Goal: Information Seeking & Learning: Learn about a topic

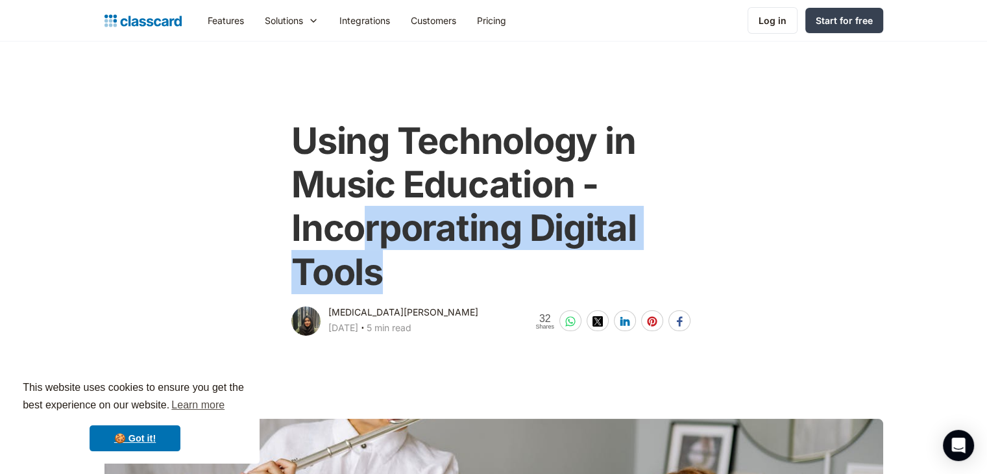
drag, startPoint x: 385, startPoint y: 277, endPoint x: 354, endPoint y: 229, distance: 57.2
click at [354, 229] on h1 "Using Technology in Music Education - Incorporating Digital Tools" at bounding box center [493, 206] width 404 height 174
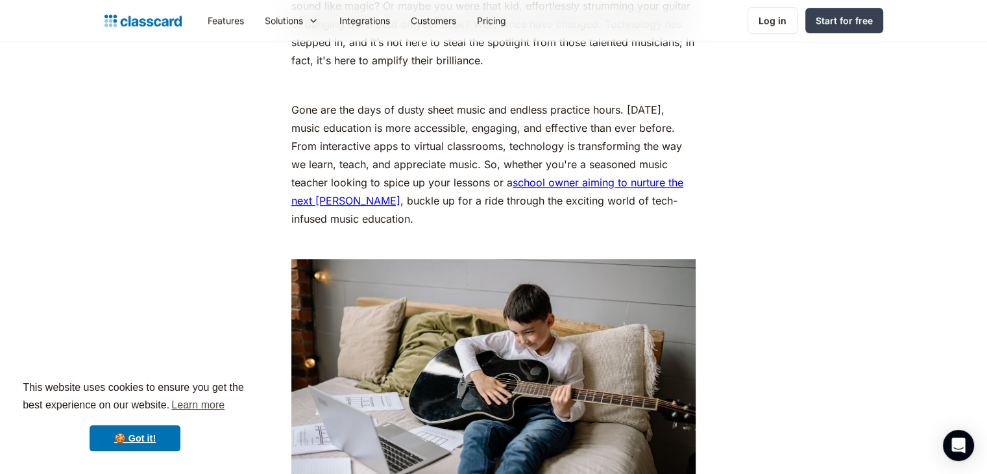
scroll to position [788, 0]
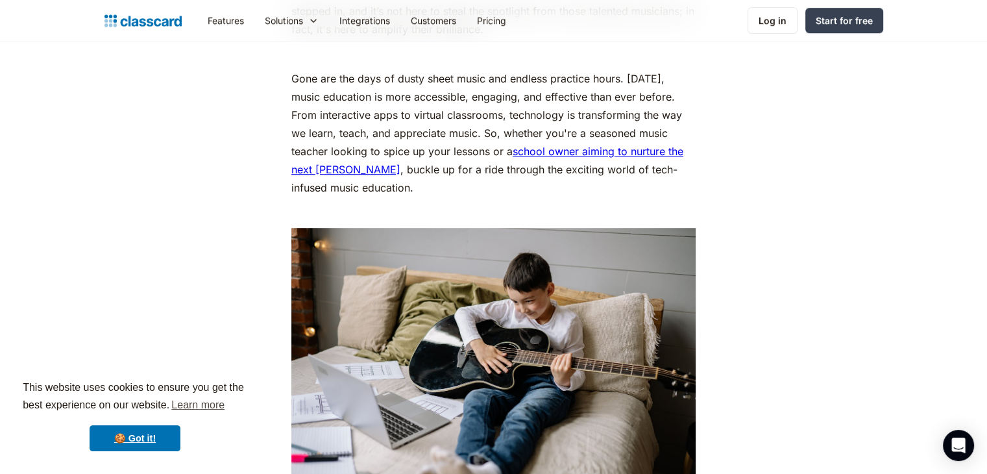
click at [394, 73] on p "Gone are the days of dusty sheet music and endless practice hours. [DATE], musi…" at bounding box center [493, 132] width 404 height 127
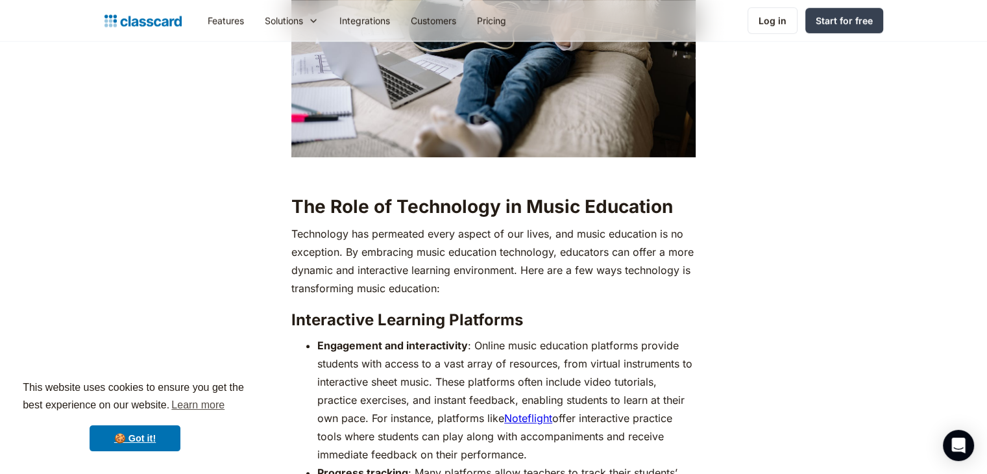
scroll to position [1187, 0]
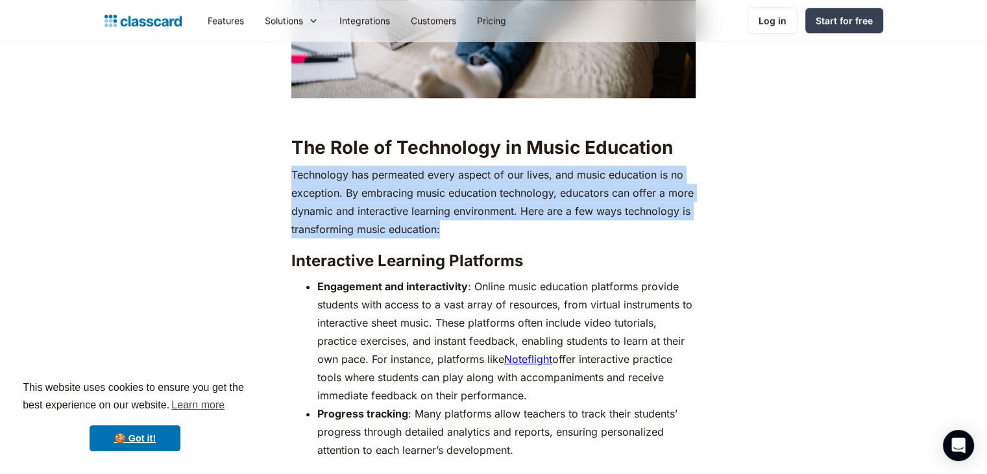
drag, startPoint x: 444, startPoint y: 229, endPoint x: 291, endPoint y: 166, distance: 166.1
click at [291, 166] on p "Technology has permeated every aspect of our lives, and music education is no e…" at bounding box center [493, 201] width 404 height 73
copy p "Technology has permeated every aspect of our lives, and music education is no e…"
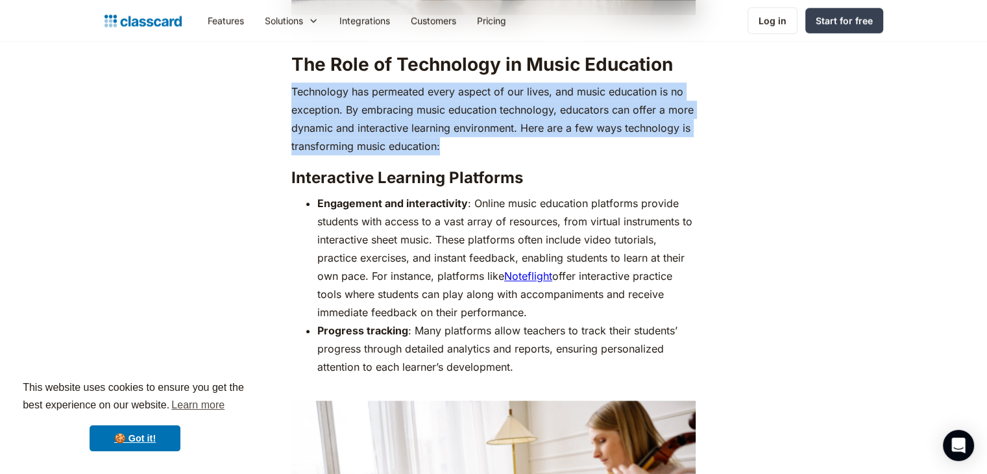
drag, startPoint x: 534, startPoint y: 309, endPoint x: 291, endPoint y: 179, distance: 276.6
copy div "Interactive Learning Platforms Engagement and interactivity : Online music educ…"
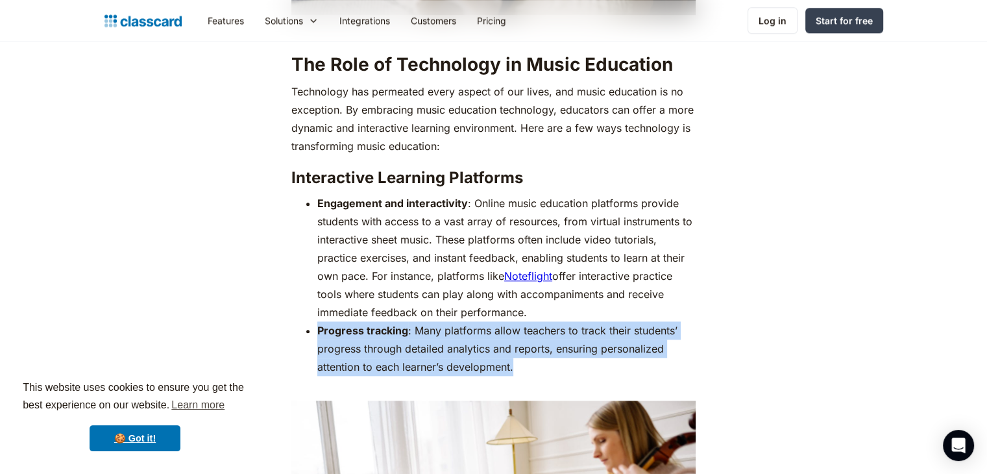
drag, startPoint x: 524, startPoint y: 370, endPoint x: 314, endPoint y: 333, distance: 213.5
click at [314, 333] on ul "Engagement and interactivity : Online music education platforms provide student…" at bounding box center [493, 294] width 404 height 200
copy li "Progress tracking : Many platforms allow teachers to track their students’ prog…"
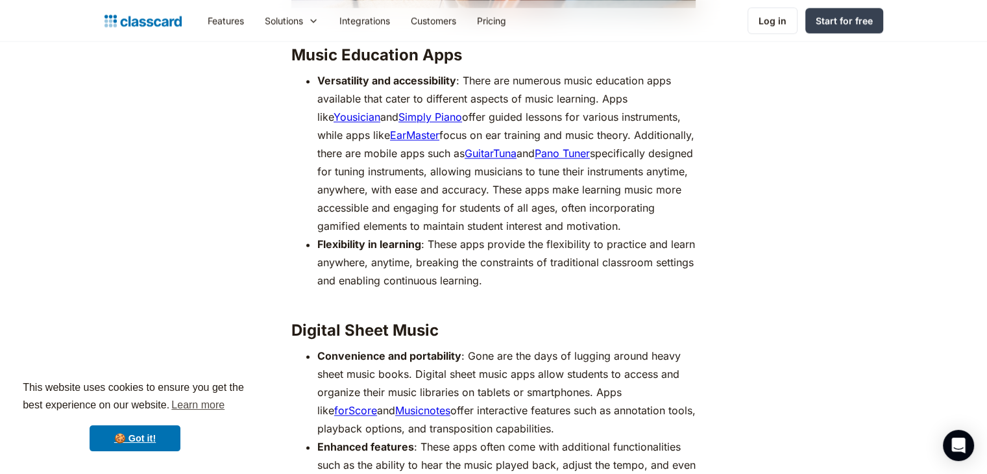
scroll to position [1890, 0]
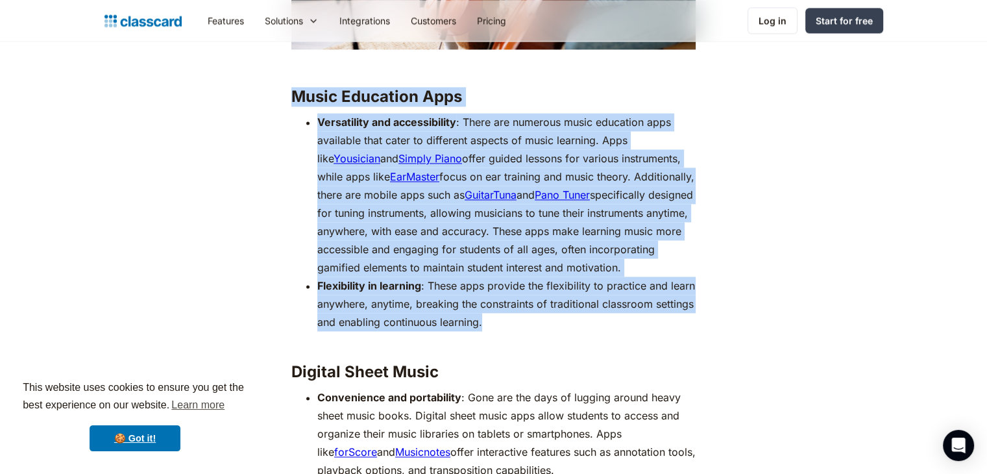
drag, startPoint x: 485, startPoint y: 322, endPoint x: 286, endPoint y: 93, distance: 302.5
copy div "Music Education Apps Versatility and accessibility : There are numerous music e…"
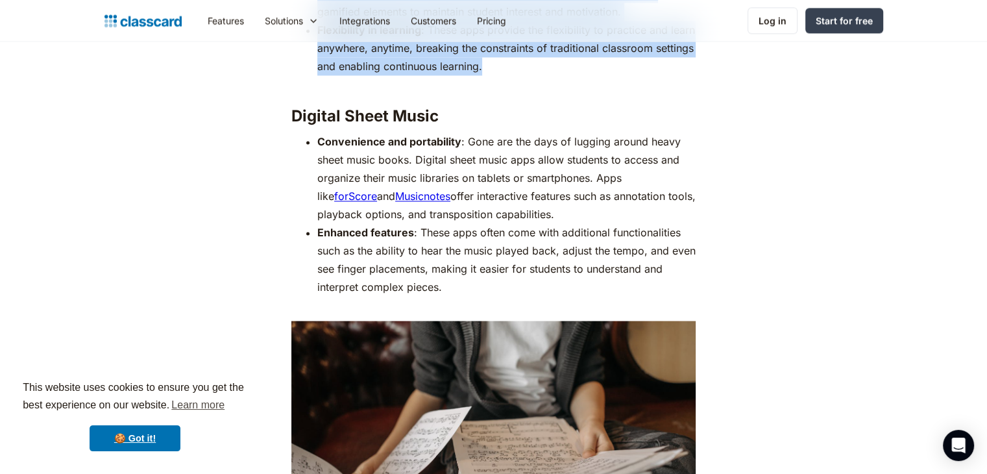
scroll to position [2148, 0]
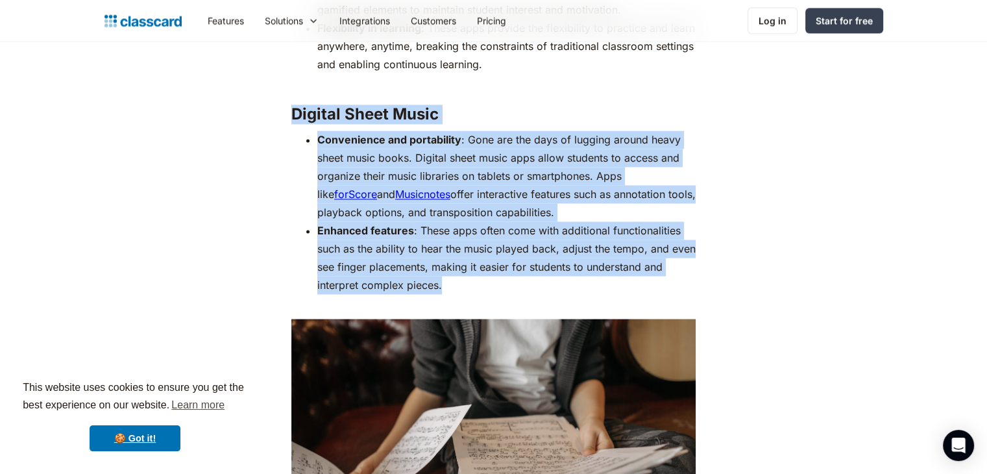
drag, startPoint x: 441, startPoint y: 285, endPoint x: 292, endPoint y: 102, distance: 236.5
copy div "Digital Sheet Music Convenience and portability : Gone are the days of lugging …"
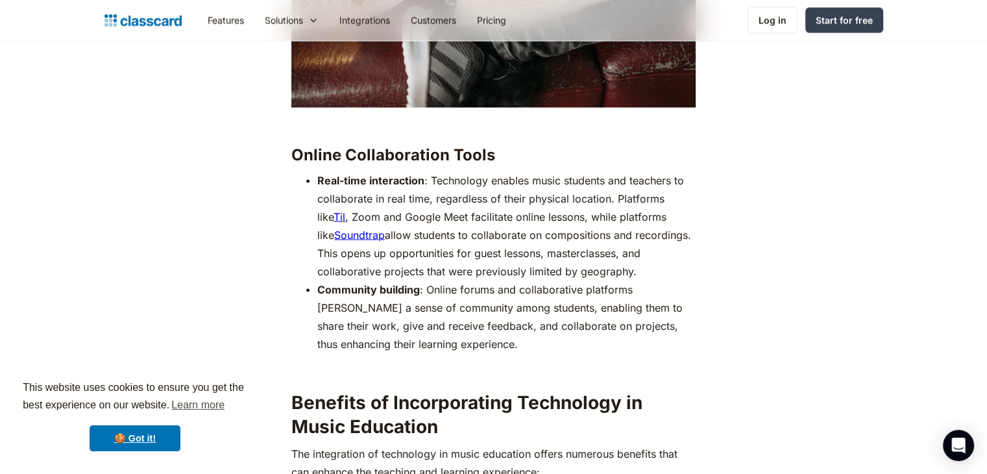
scroll to position [2628, 0]
drag, startPoint x: 400, startPoint y: 248, endPoint x: 438, endPoint y: 348, distance: 107.8
click at [438, 348] on li "Community building : Online forums and collaborative platforms [PERSON_NAME] a …" at bounding box center [506, 317] width 378 height 73
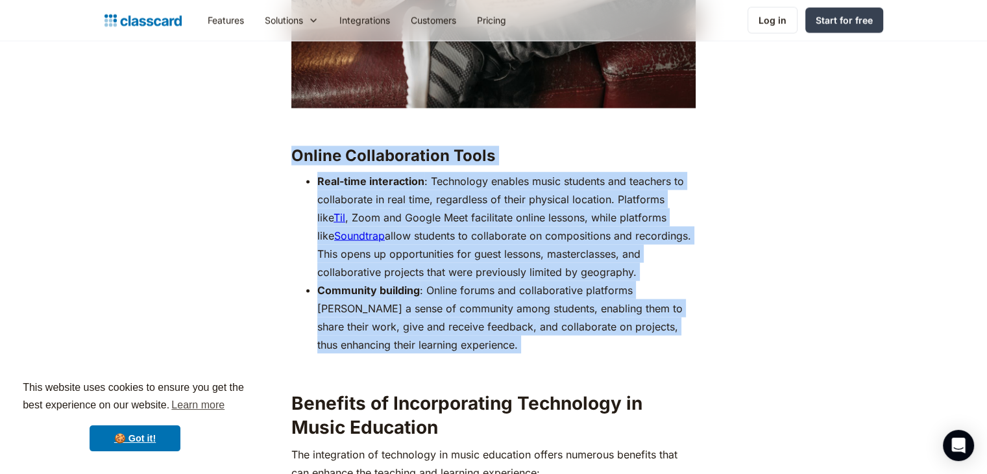
drag, startPoint x: 438, startPoint y: 348, endPoint x: 288, endPoint y: 150, distance: 249.1
copy div "Online Collaboration Tools Real-time interaction : Technology enables music stu…"
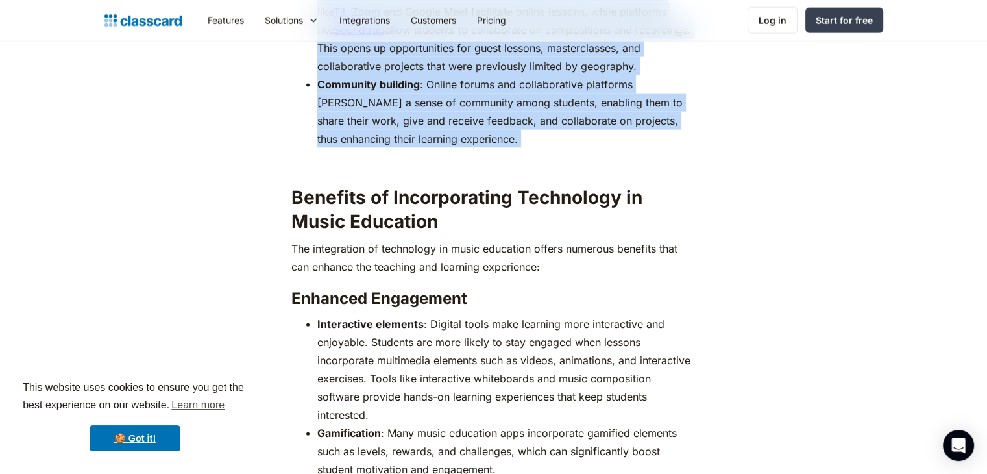
scroll to position [2831, 0]
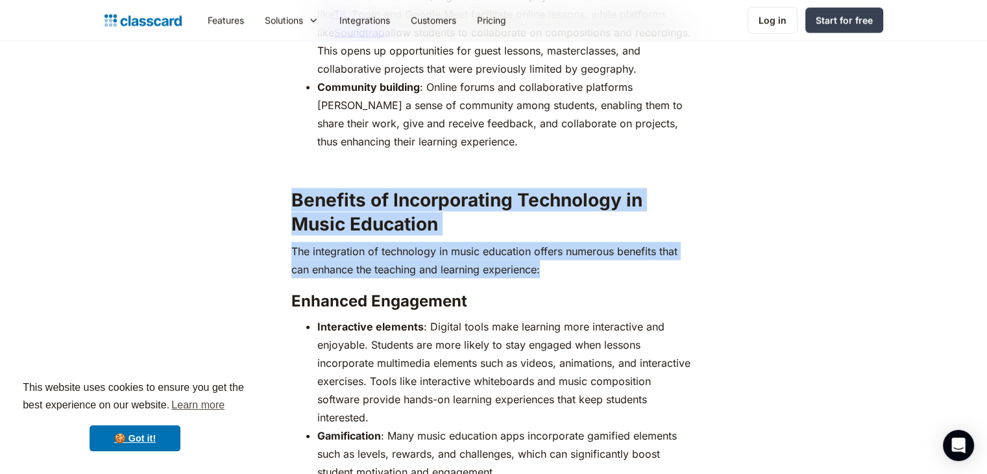
drag, startPoint x: 289, startPoint y: 195, endPoint x: 548, endPoint y: 269, distance: 269.3
copy div "Benefits of Incorporating Technology in Music Education The integration of tech…"
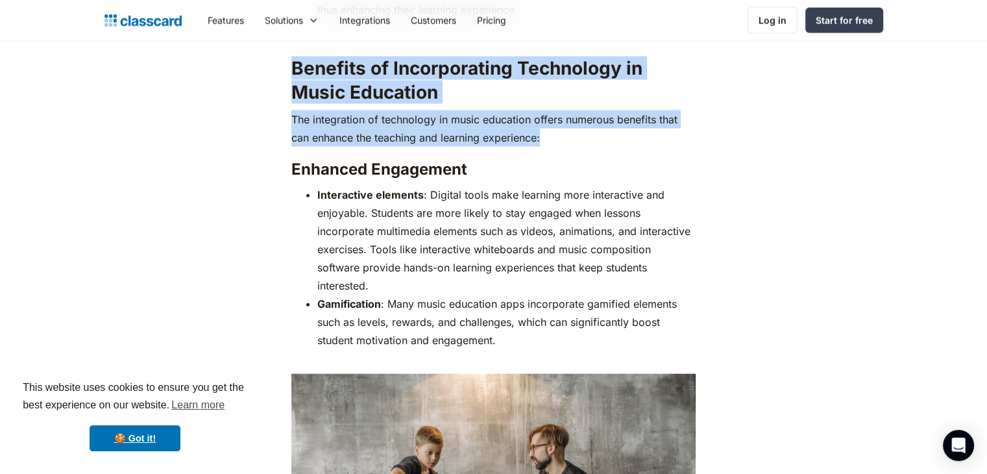
scroll to position [3056, 0]
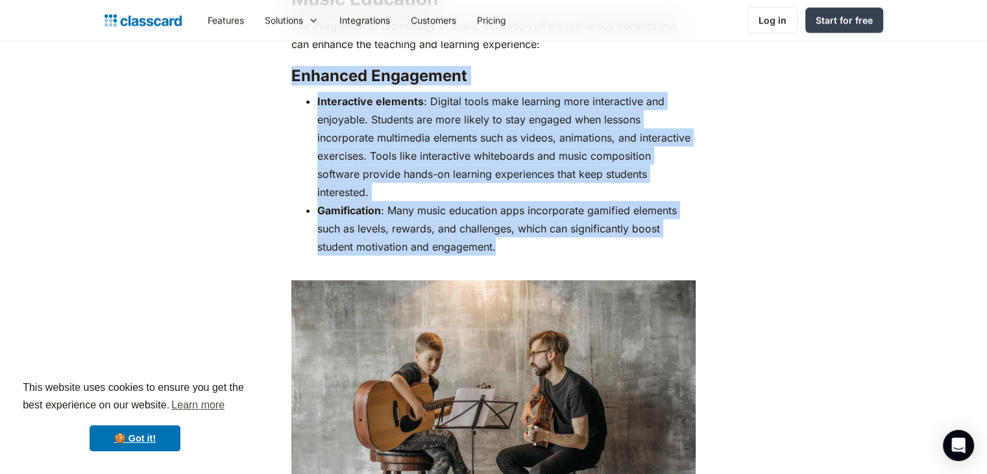
drag, startPoint x: 503, startPoint y: 232, endPoint x: 280, endPoint y: 75, distance: 272.3
click at [280, 75] on div "Remember that one kid in your class who could play any instrument and make it s…" at bounding box center [493, 315] width 527 height 5270
copy div "Enhanced Engagement ‍ Interactive elements : Digital tools make learning more i…"
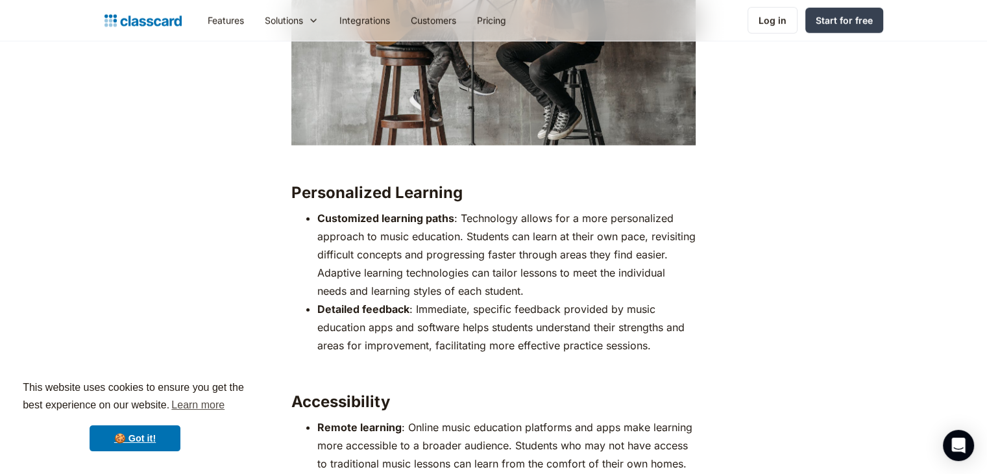
scroll to position [3468, 0]
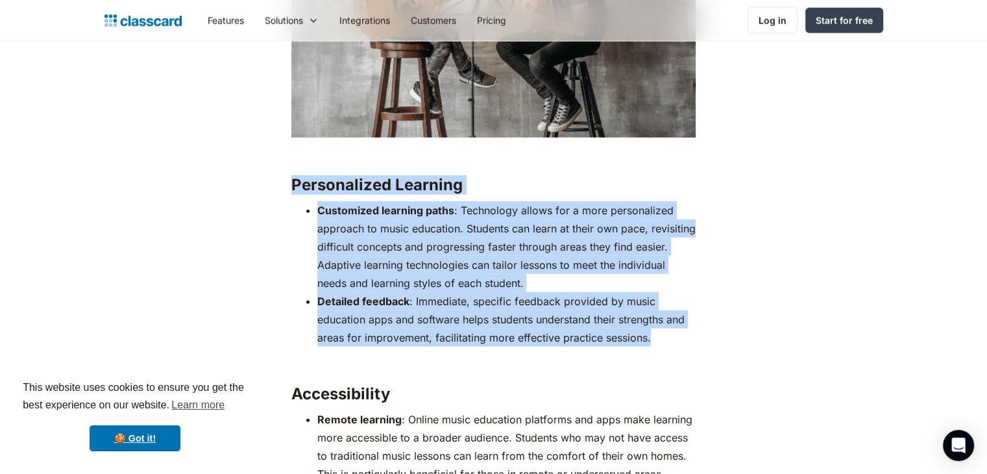
drag, startPoint x: 659, startPoint y: 322, endPoint x: 293, endPoint y: 167, distance: 397.3
copy div "Personalized Learning ‍ Customized learning paths : Technology allows for a mor…"
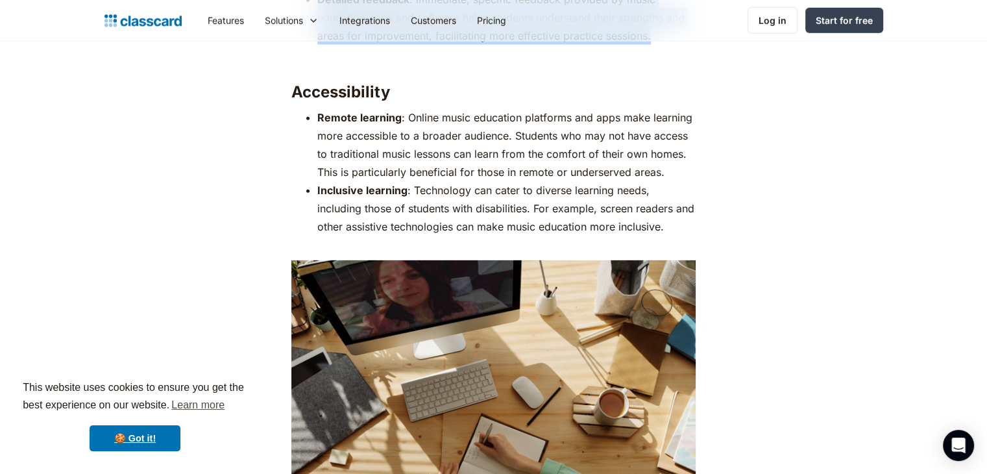
scroll to position [3640, 0]
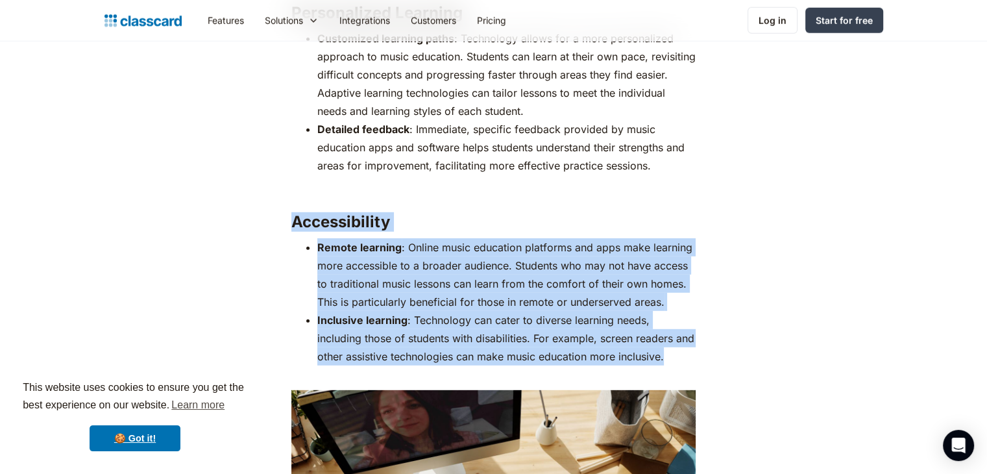
drag, startPoint x: 669, startPoint y: 344, endPoint x: 292, endPoint y: 203, distance: 402.9
copy div "Accessibility ‍ Remote learning : Online music education platforms and apps mak…"
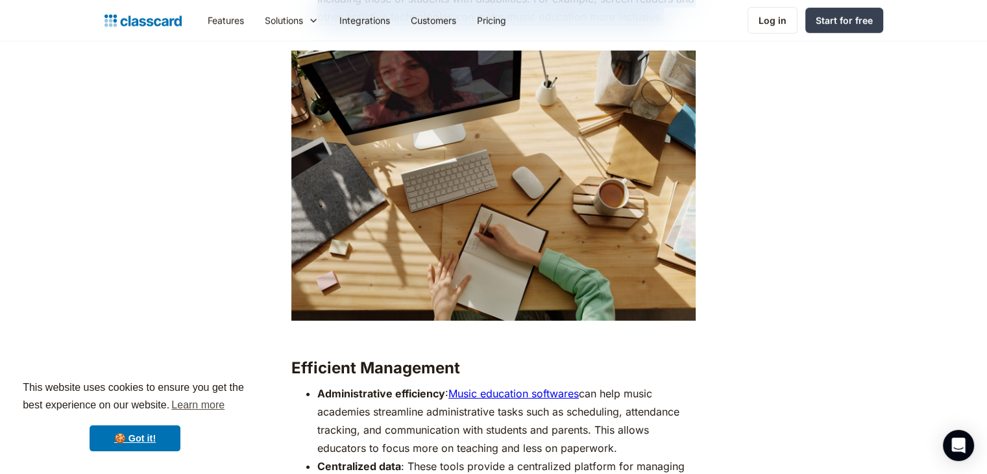
scroll to position [4065, 0]
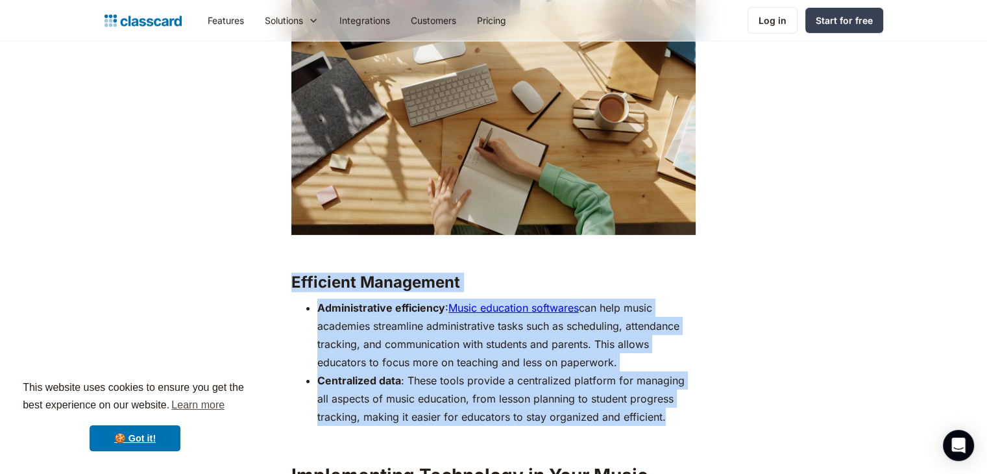
drag, startPoint x: 675, startPoint y: 398, endPoint x: 267, endPoint y: 268, distance: 427.7
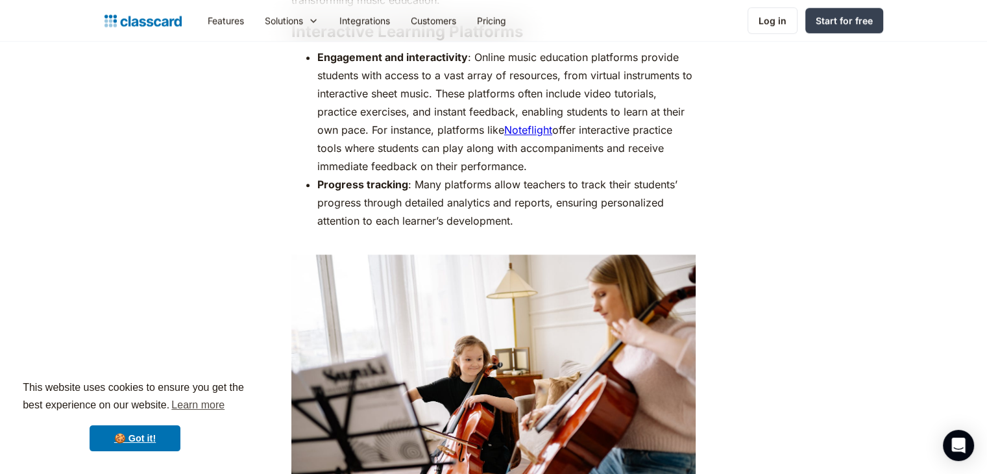
scroll to position [1406, 0]
